Goal: Task Accomplishment & Management: Complete application form

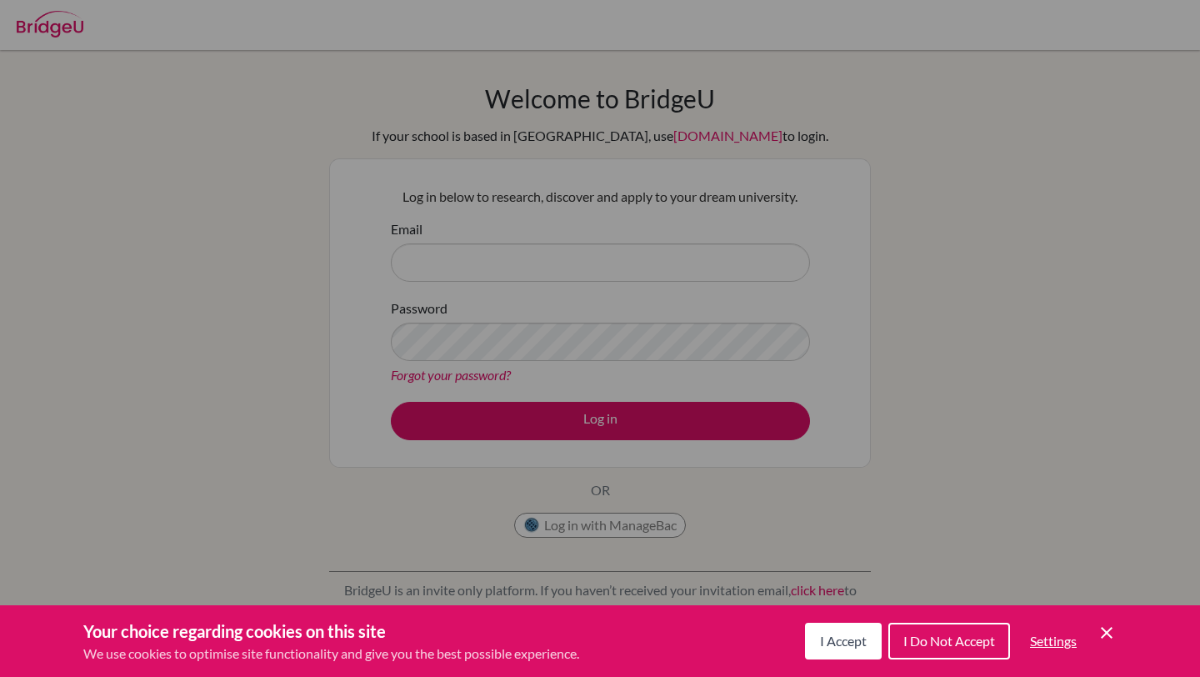
click at [1091, 635] on div "I Accept I Do Not Accept Settings Cookie Control Close Icon" at bounding box center [961, 640] width 312 height 43
click at [1106, 634] on icon "Cookie Control Close Icon" at bounding box center [1106, 632] width 20 height 20
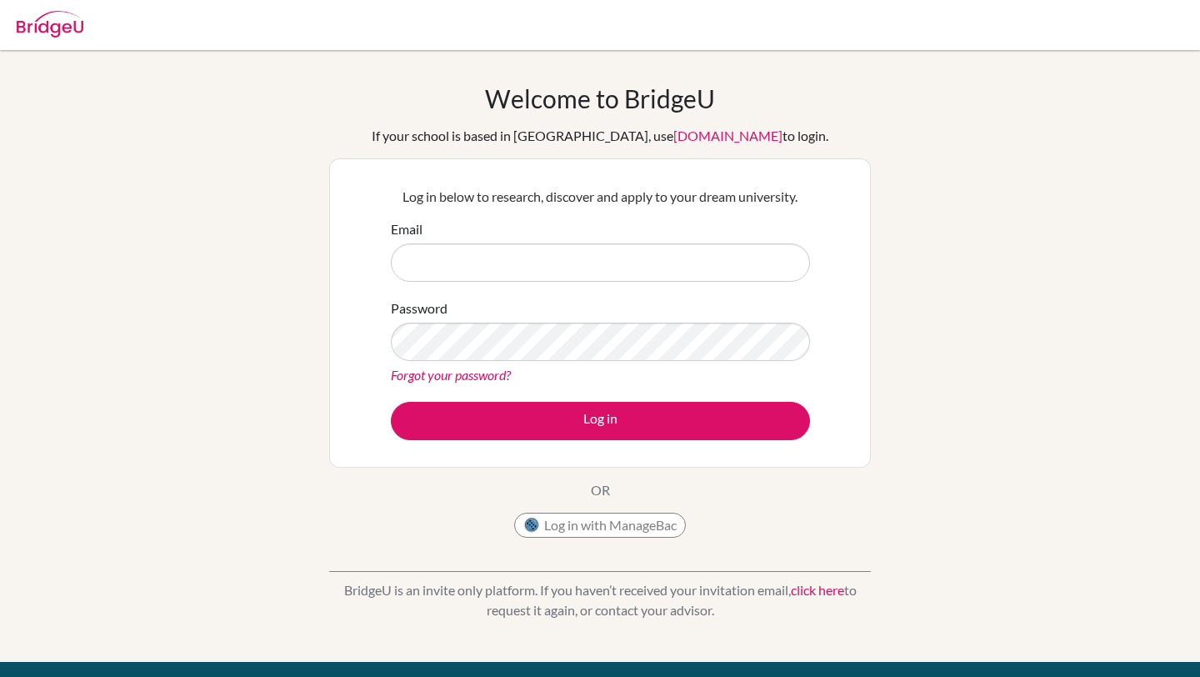
click at [822, 595] on link "click here" at bounding box center [817, 590] width 53 height 16
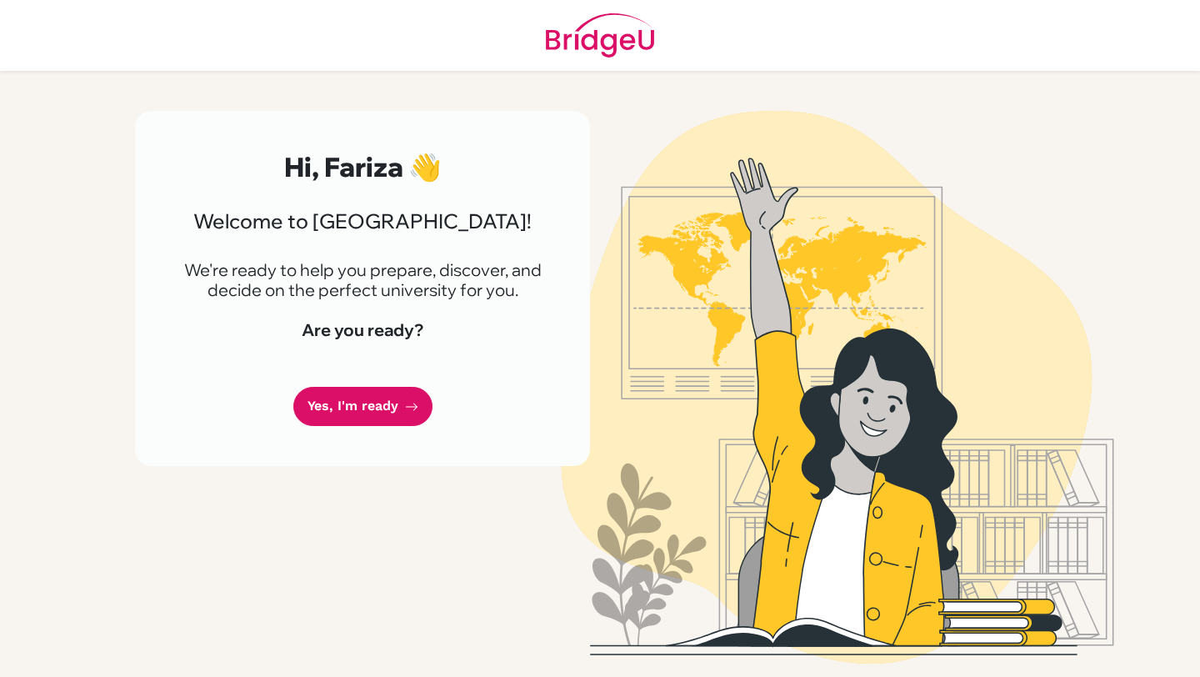
click at [501, 380] on div "Hi, Fariza 👋 Welcome to BridgeU! We're ready to help you prepare, discover, and…" at bounding box center [362, 288] width 455 height 355
click at [393, 408] on link "Yes, I'm ready" at bounding box center [362, 406] width 139 height 39
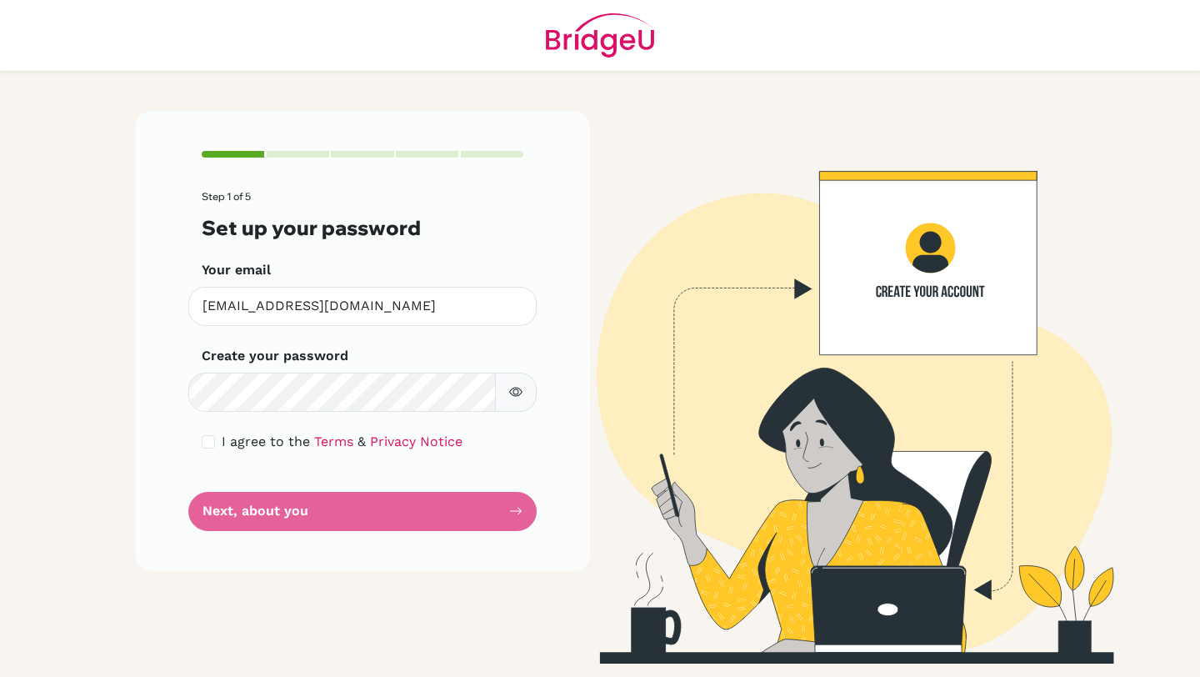
click at [237, 572] on div "Step 1 of 5 Set up your password Your email ris133100@risstudents.com Invalid e…" at bounding box center [362, 387] width 475 height 552
click at [213, 442] on input "checkbox" at bounding box center [208, 441] width 13 height 13
checkbox input "true"
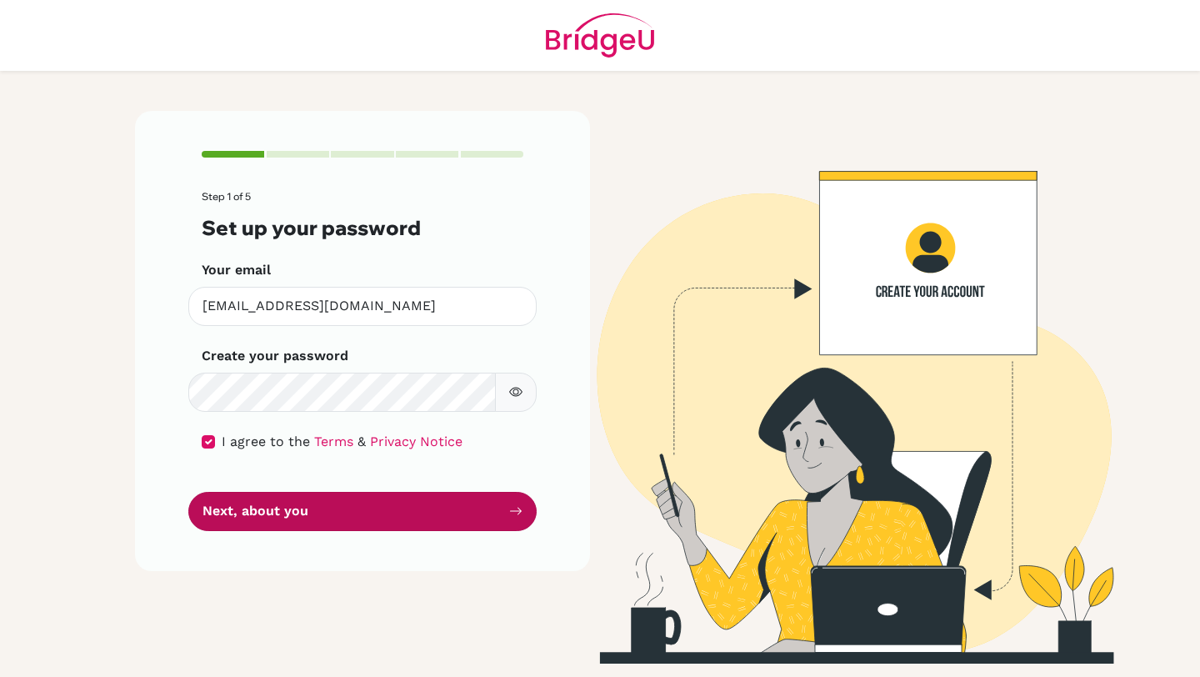
click at [257, 507] on button "Next, about you" at bounding box center [362, 511] width 348 height 39
